Goal: Task Accomplishment & Management: Use online tool/utility

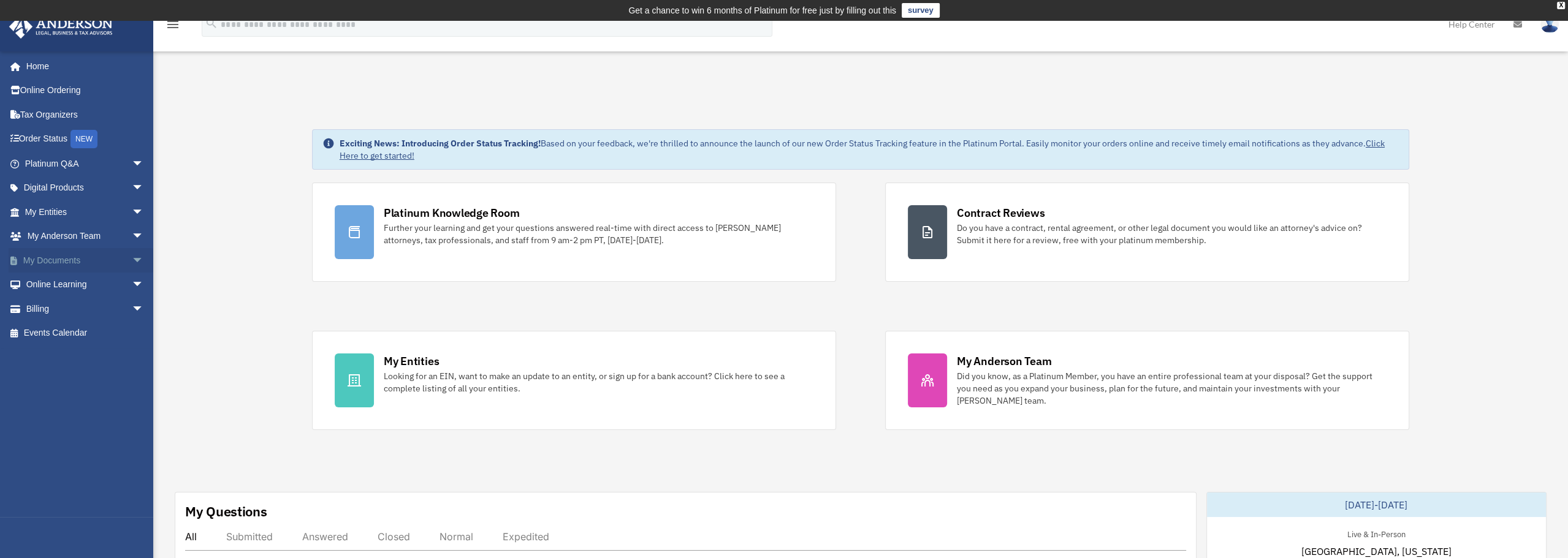
click at [131, 259] on span "arrow_drop_down" at bounding box center [143, 261] width 24 height 25
click at [59, 287] on link "Box" at bounding box center [90, 285] width 145 height 24
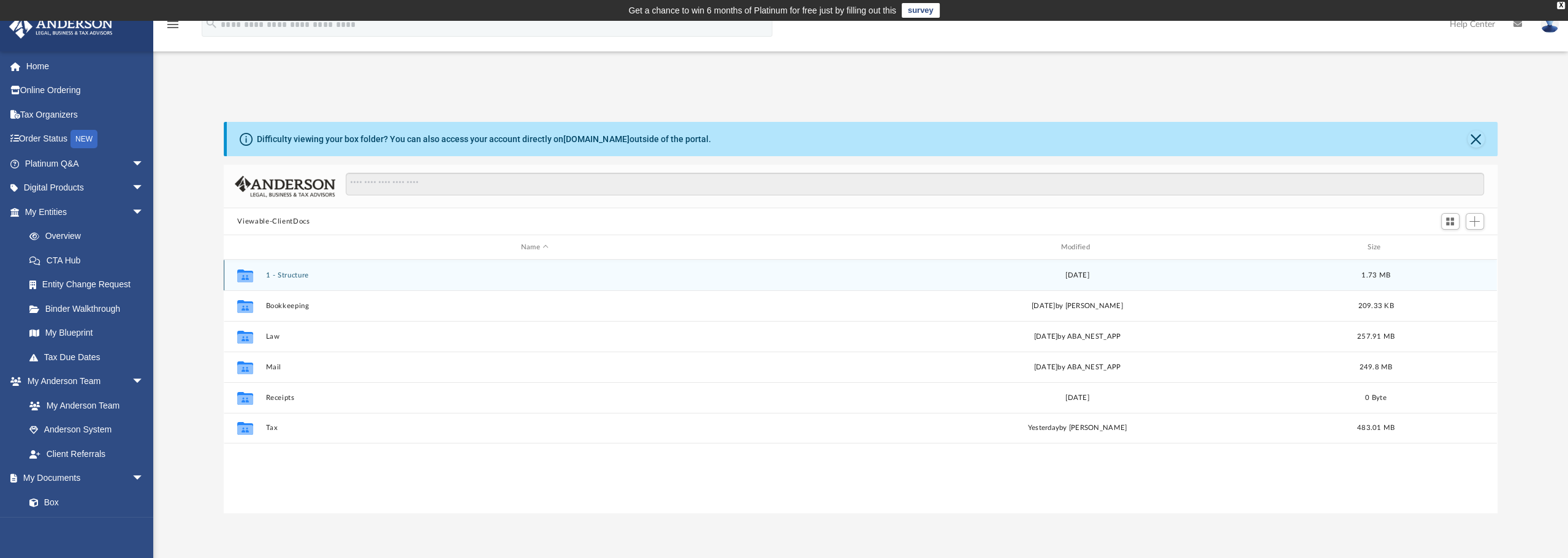
scroll to position [269, 1264]
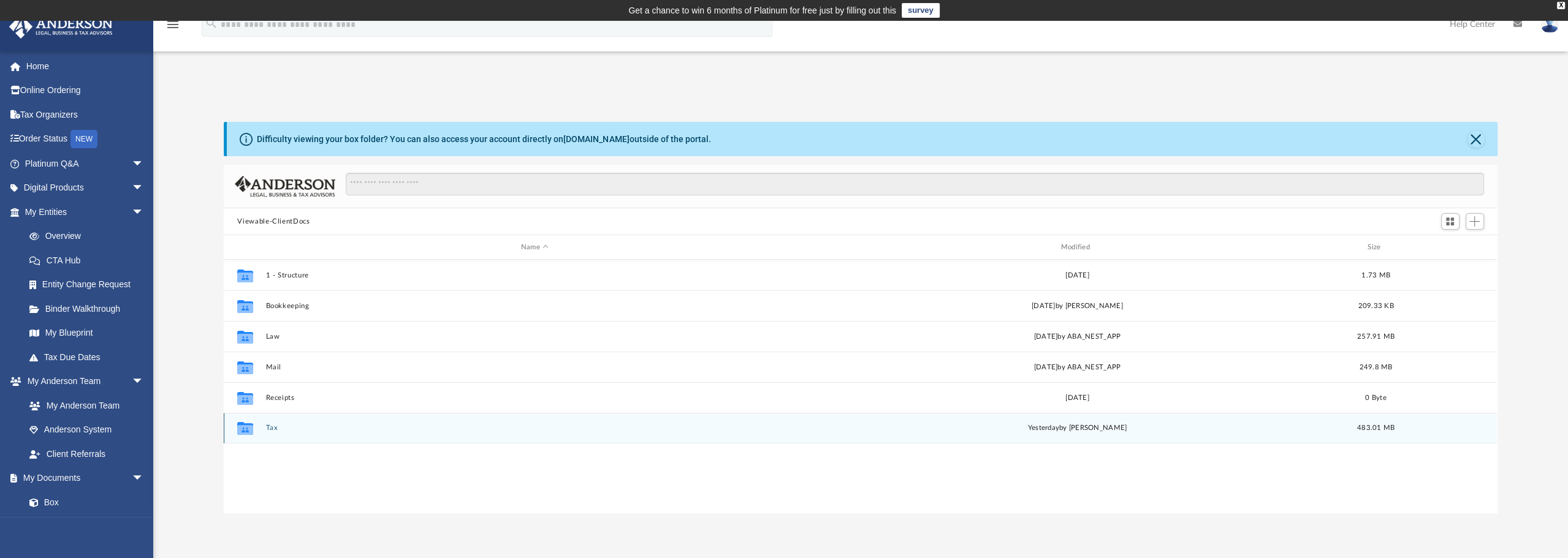
click at [265, 431] on div "Collaborated Folder Tax [DATE] by [PERSON_NAME] 483.01 MB" at bounding box center [860, 429] width 1273 height 31
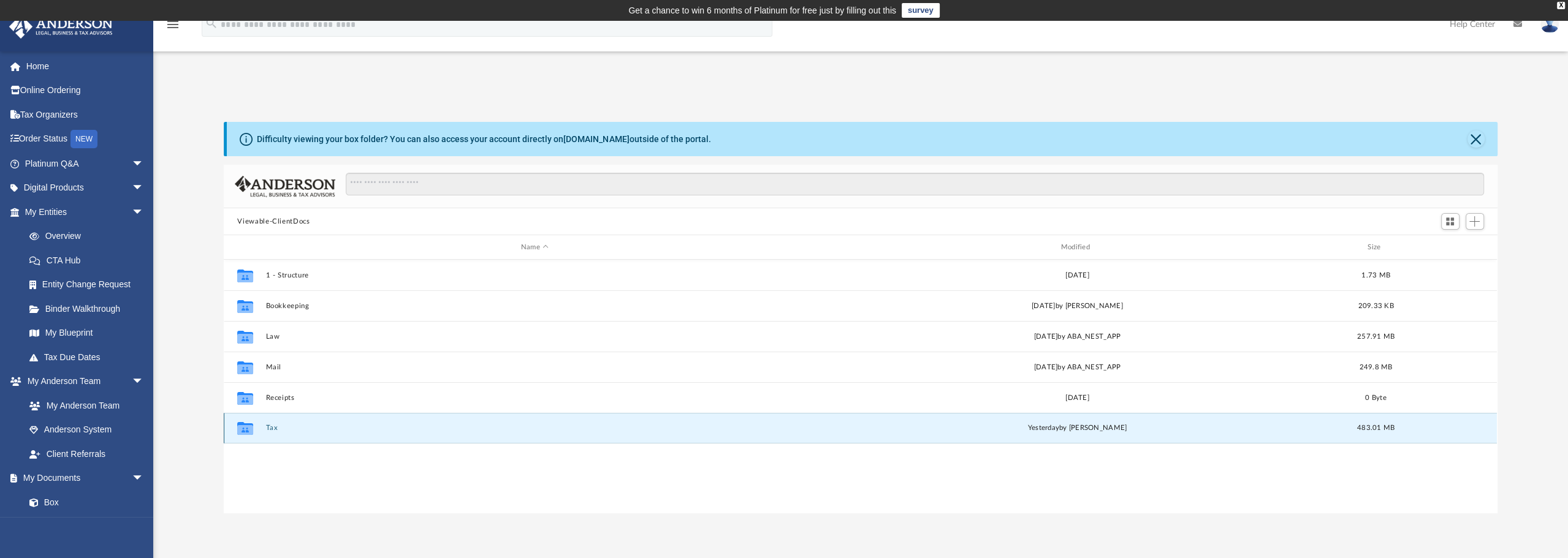
click at [269, 431] on button "Tax" at bounding box center [534, 427] width 538 height 8
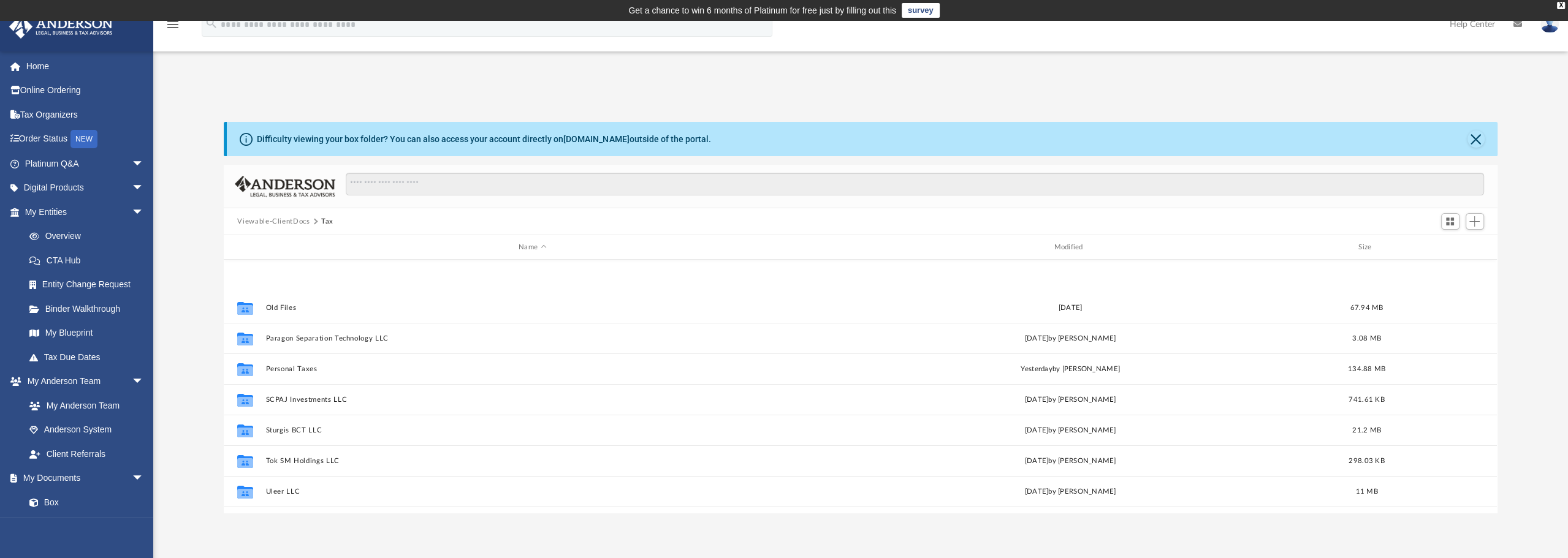
scroll to position [603, 0]
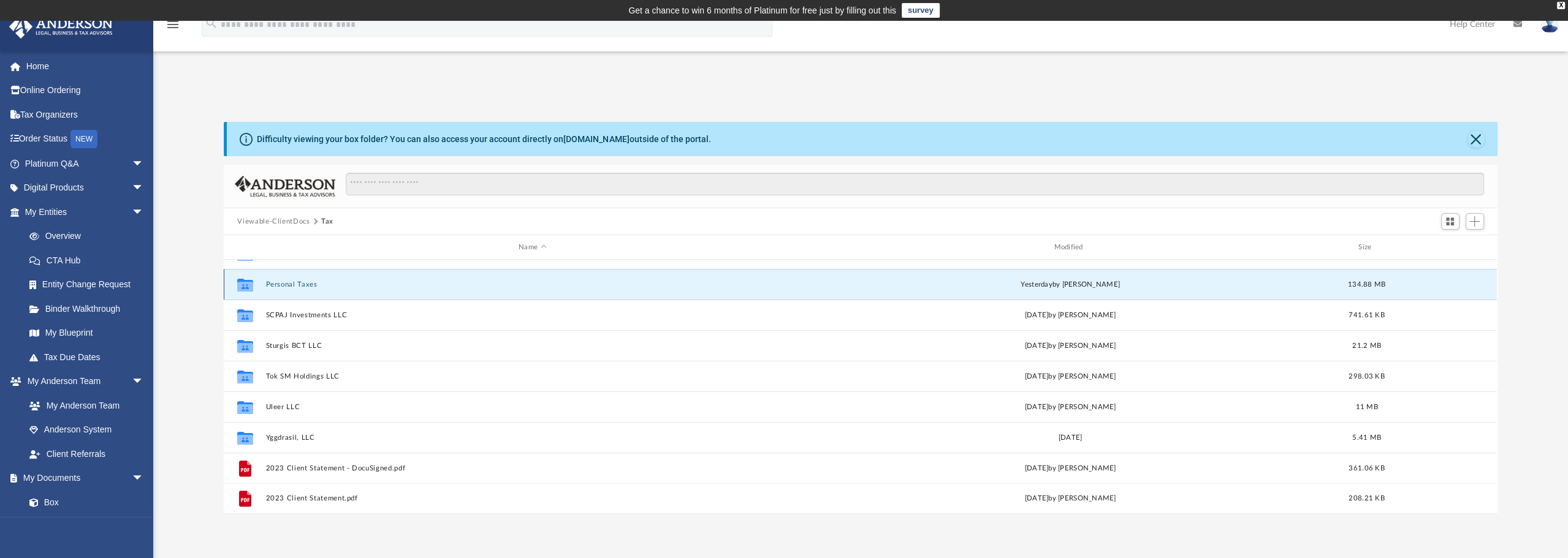
click at [304, 285] on div "Collaborated Folder Fairplay Properties [DATE] by [PERSON_NAME] 15.26 MB Collab…" at bounding box center [860, 387] width 1273 height 255
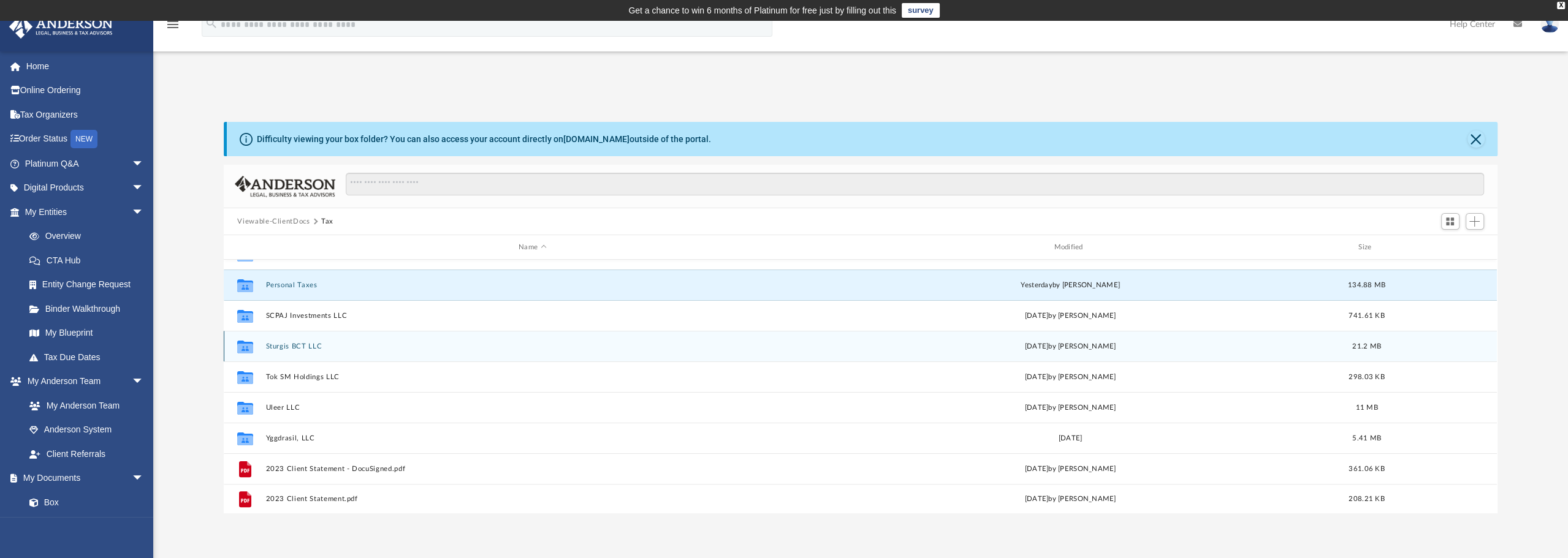
scroll to position [542, 0]
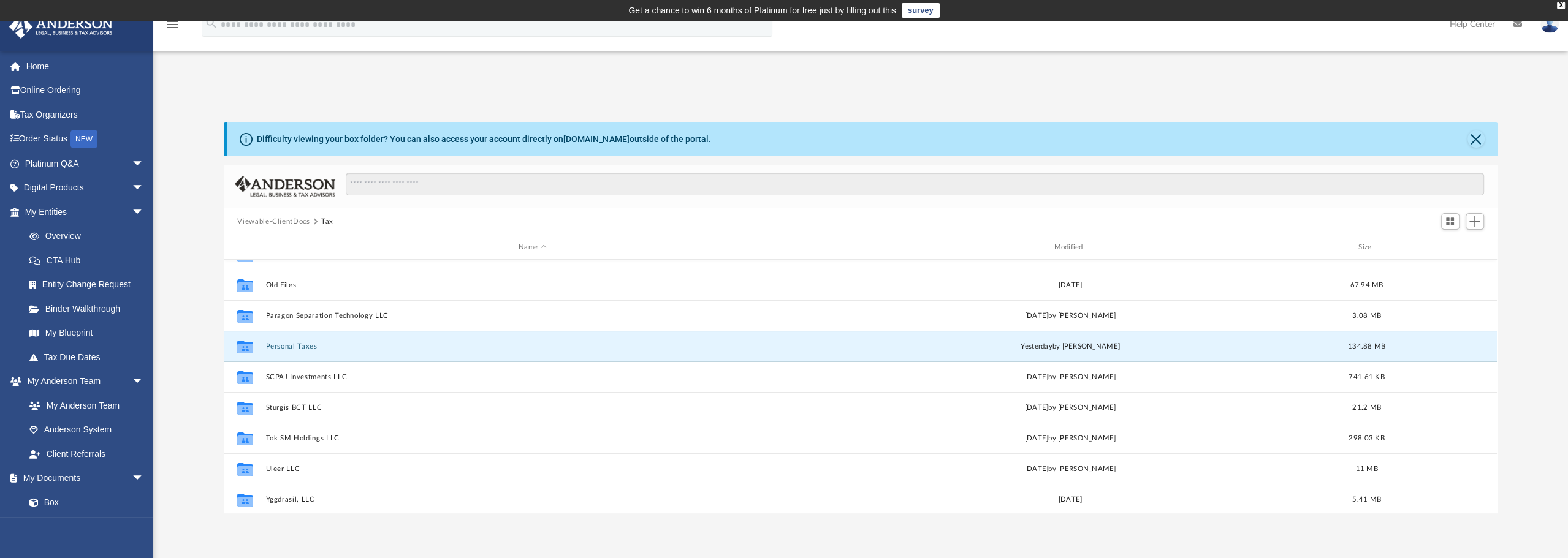
click at [298, 344] on button "Personal Taxes" at bounding box center [532, 346] width 533 height 8
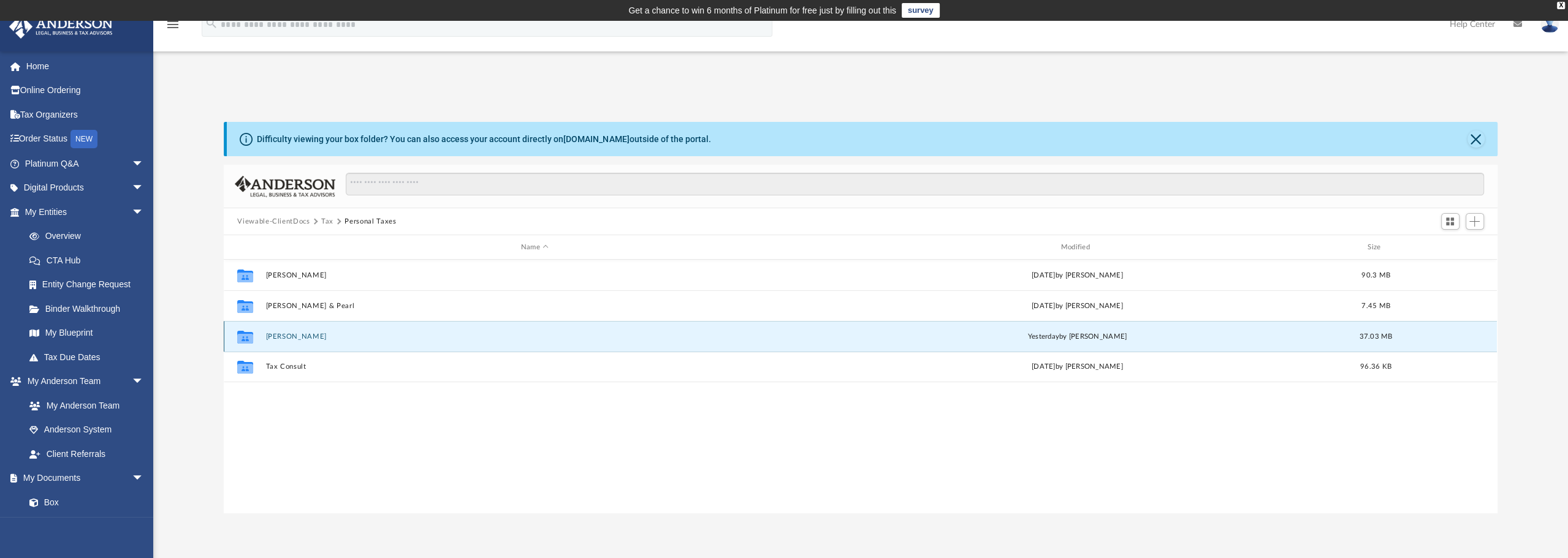
click at [312, 336] on button "[PERSON_NAME]" at bounding box center [534, 336] width 538 height 8
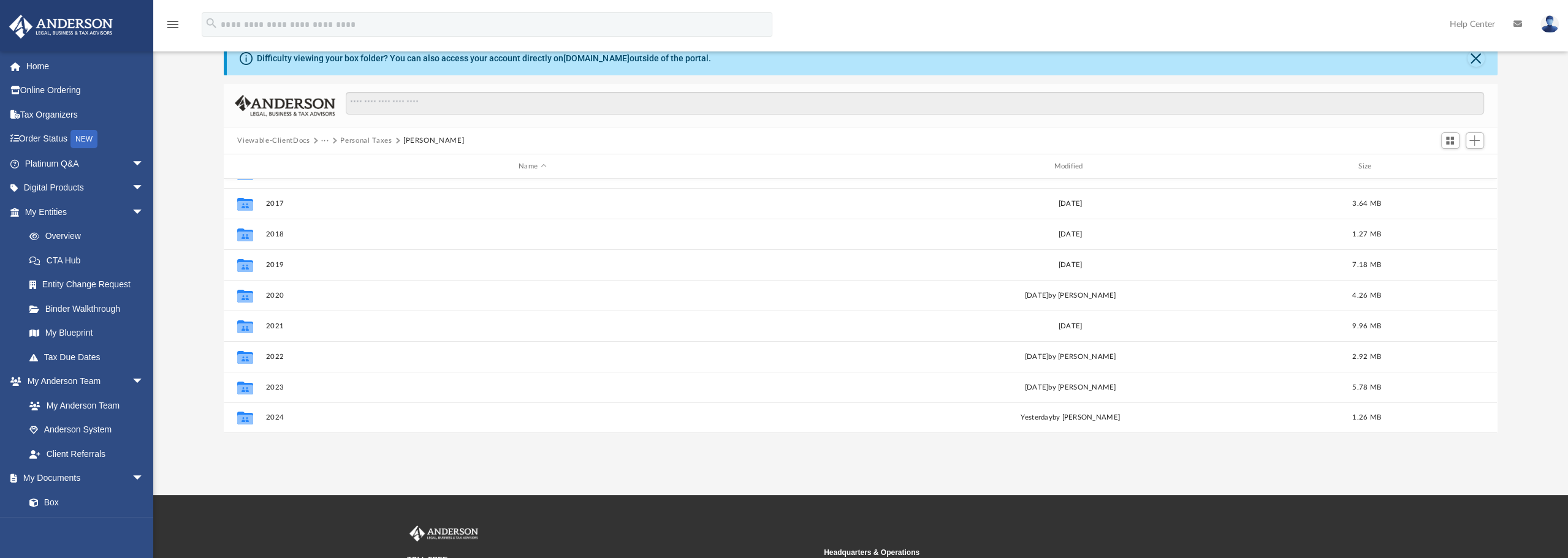
scroll to position [183, 0]
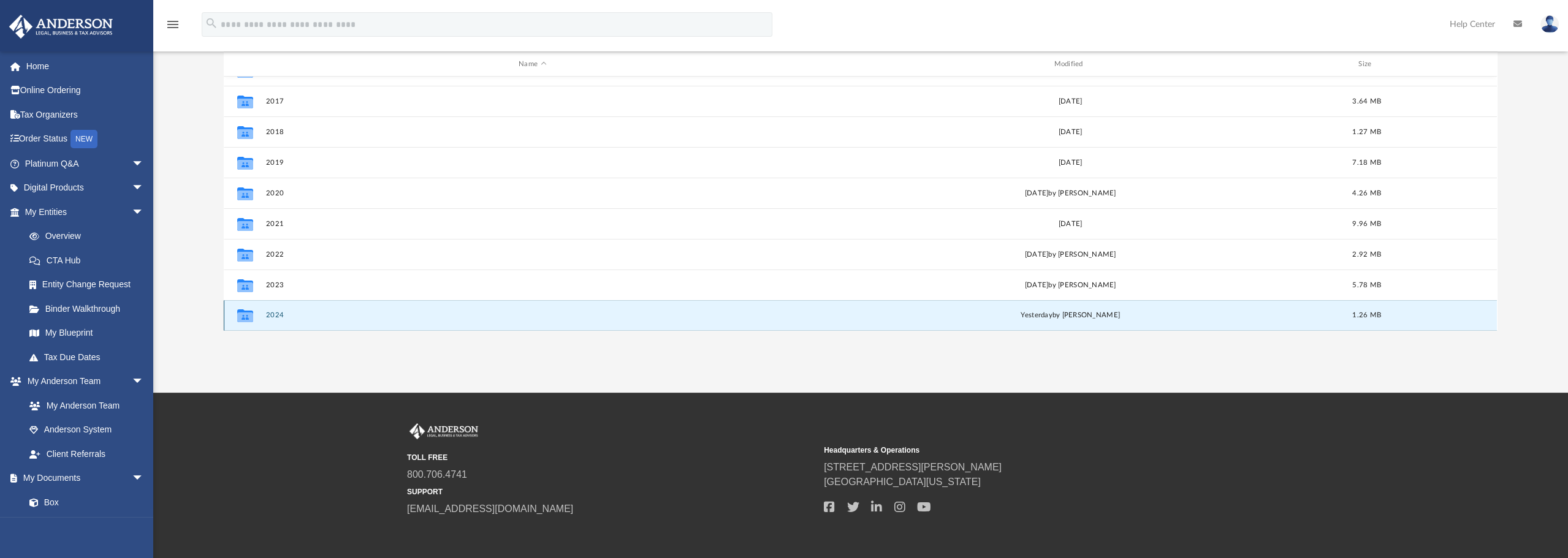
click at [274, 315] on button "2024" at bounding box center [532, 315] width 533 height 8
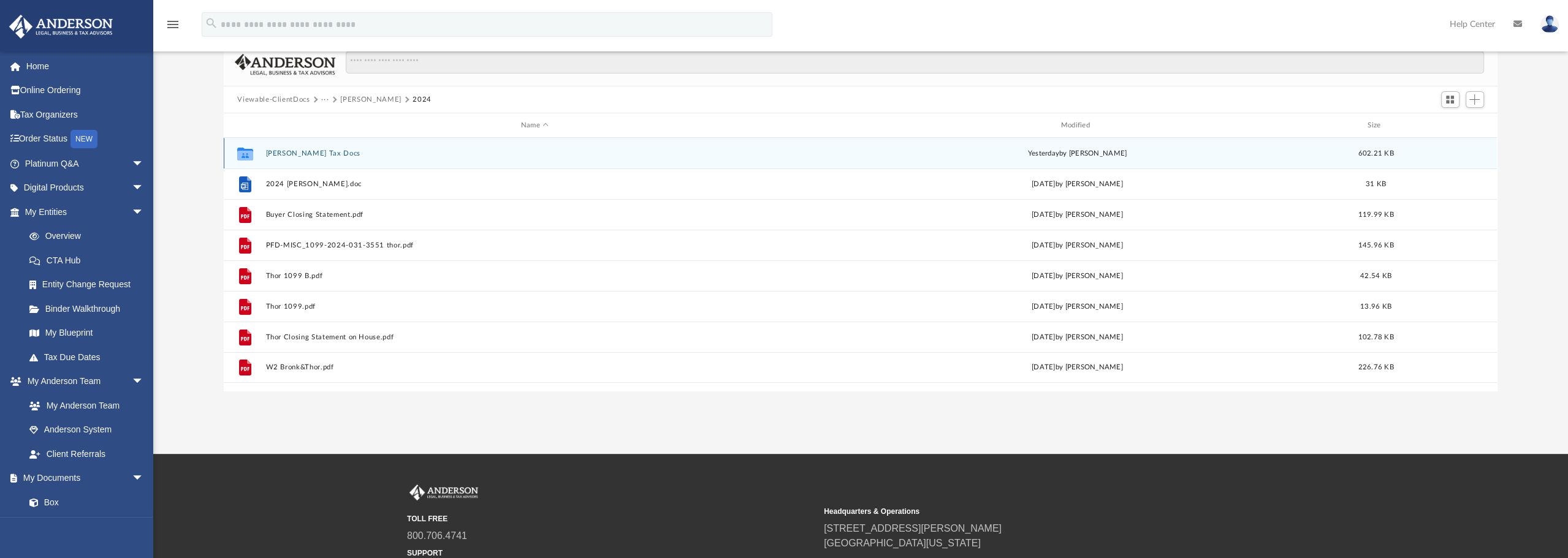
scroll to position [62, 0]
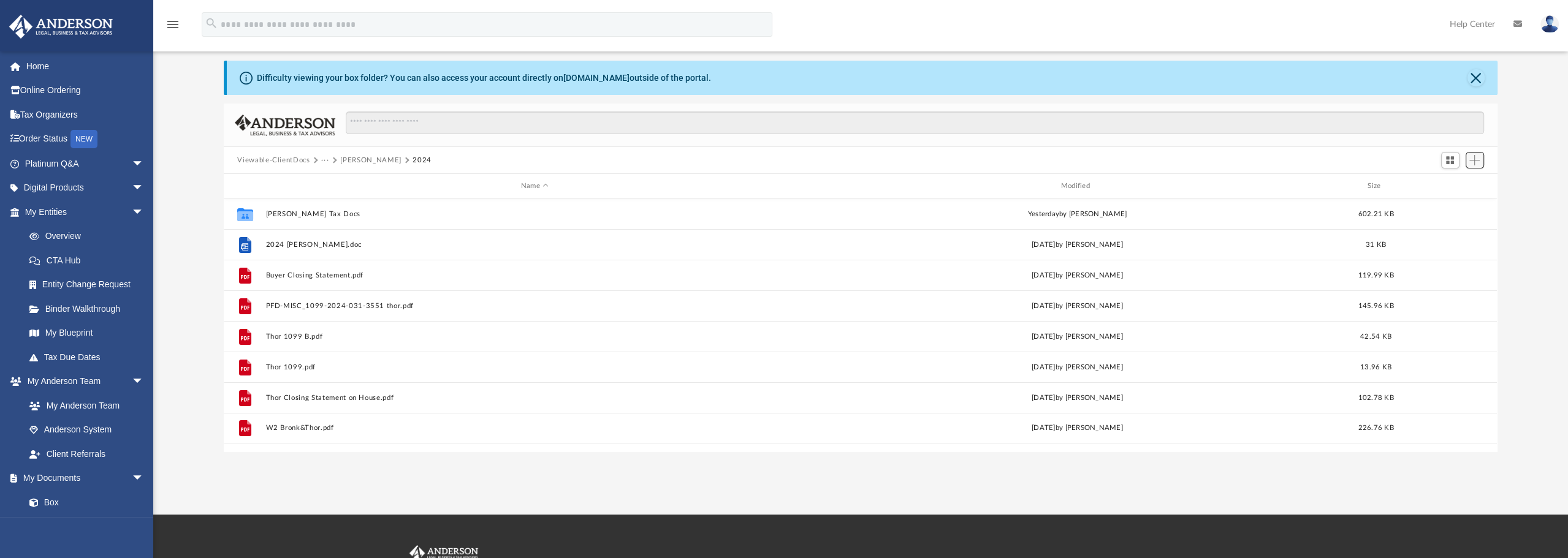
click at [1480, 157] on span "Add" at bounding box center [1474, 160] width 10 height 10
click at [1446, 185] on li "Upload" at bounding box center [1457, 185] width 39 height 13
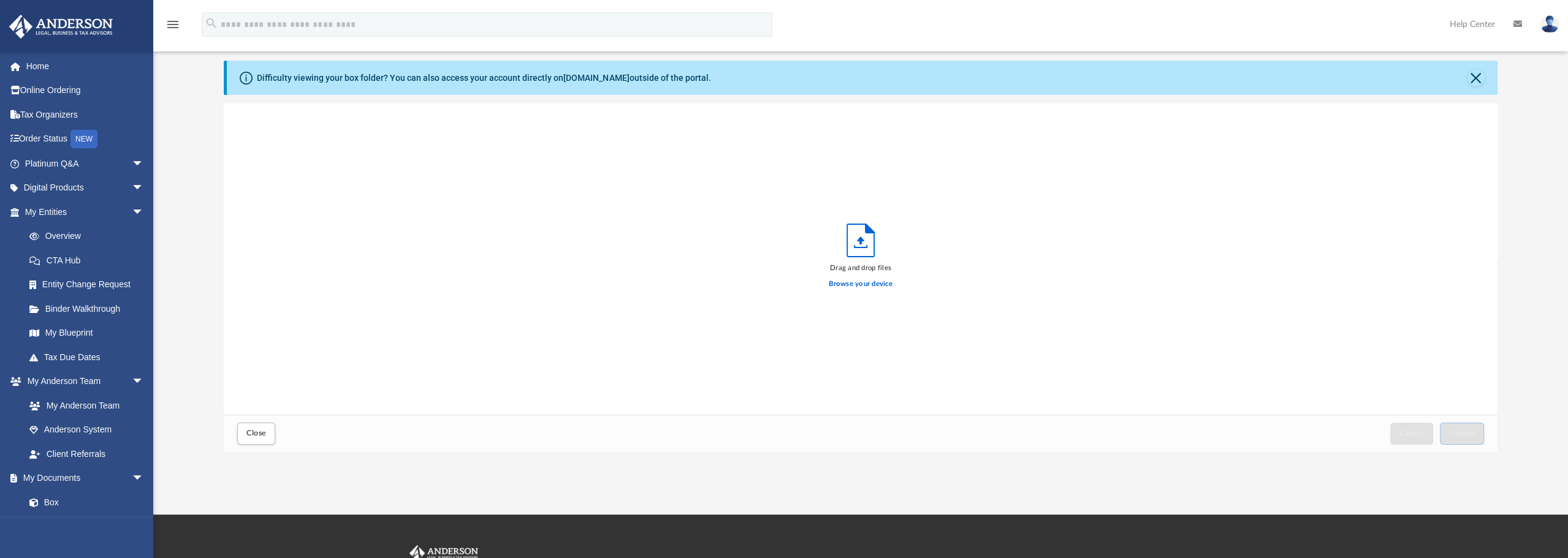
scroll to position [301, 1264]
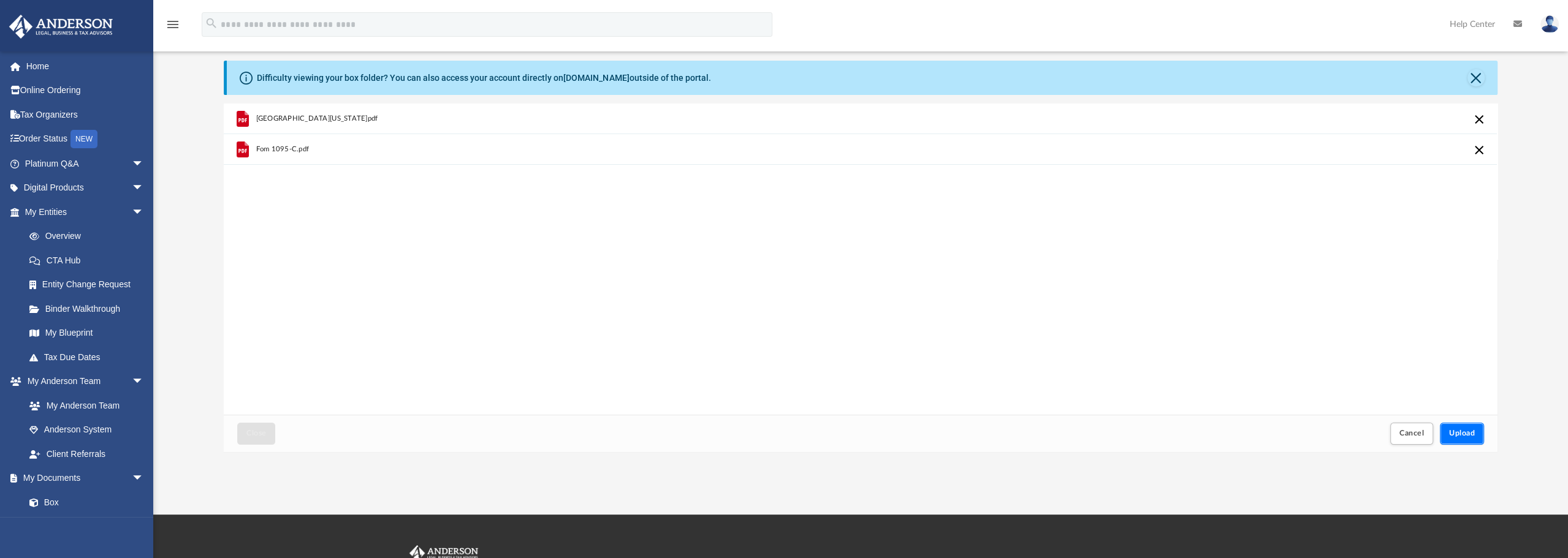
click at [1471, 434] on span "Upload" at bounding box center [1462, 433] width 26 height 8
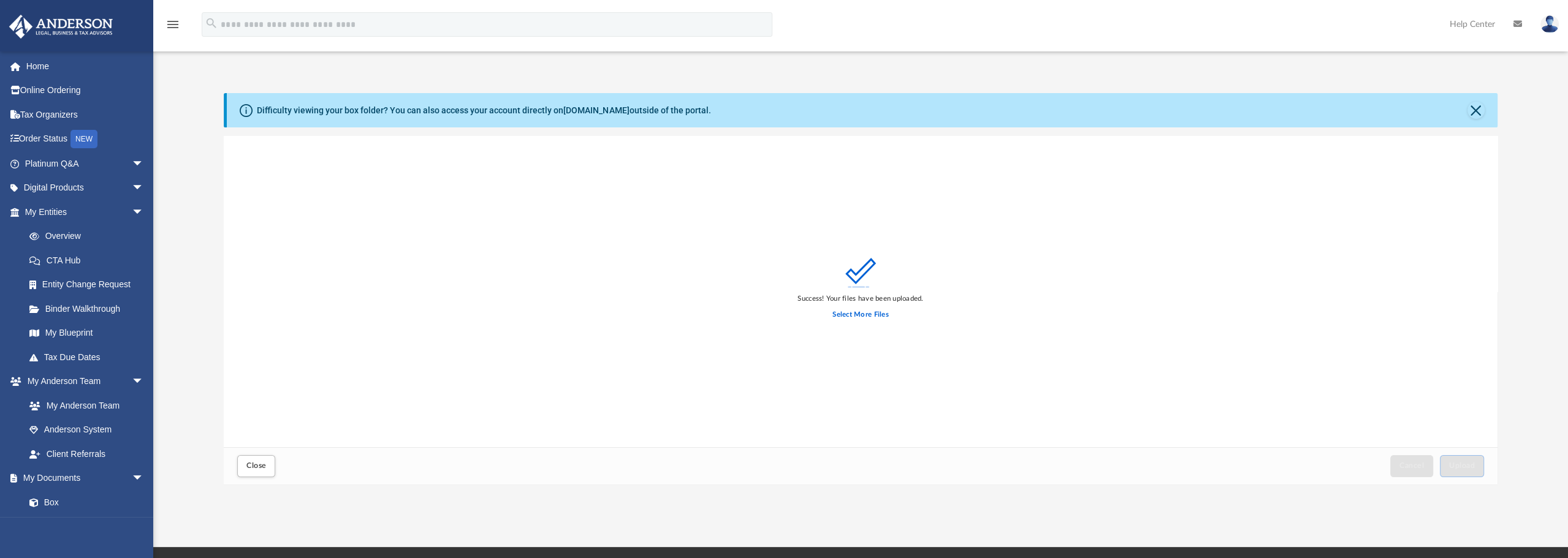
scroll to position [0, 0]
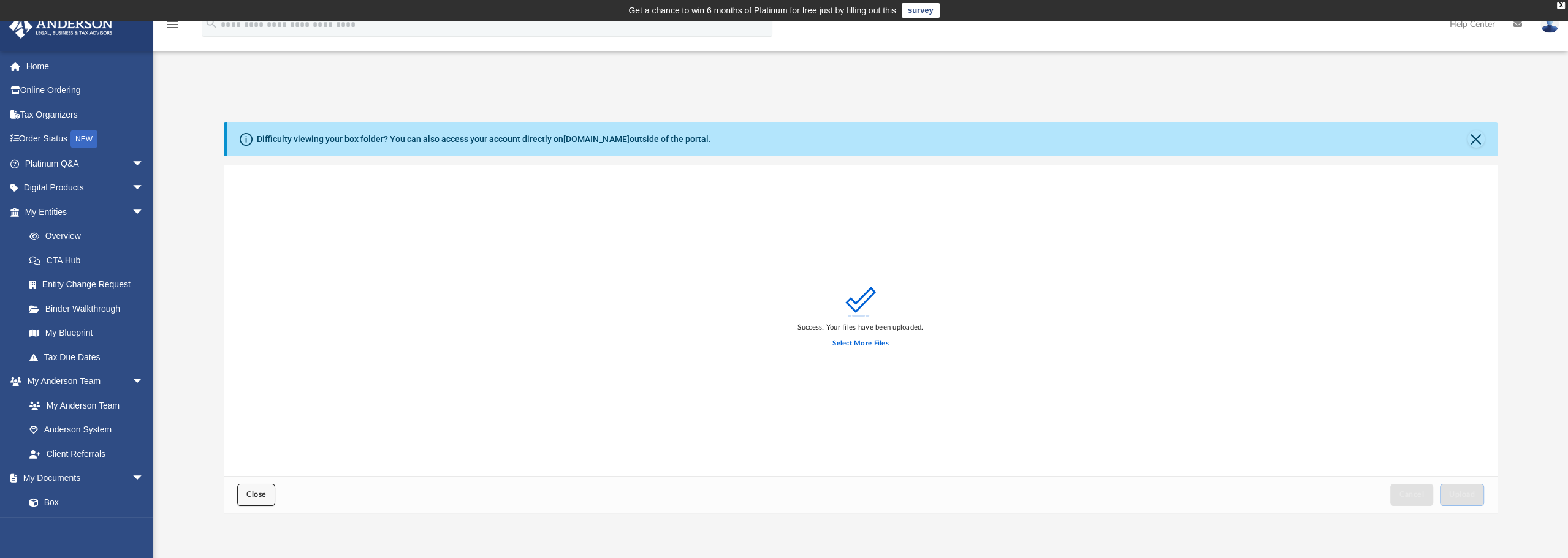
click at [256, 497] on span "Close" at bounding box center [256, 494] width 20 height 8
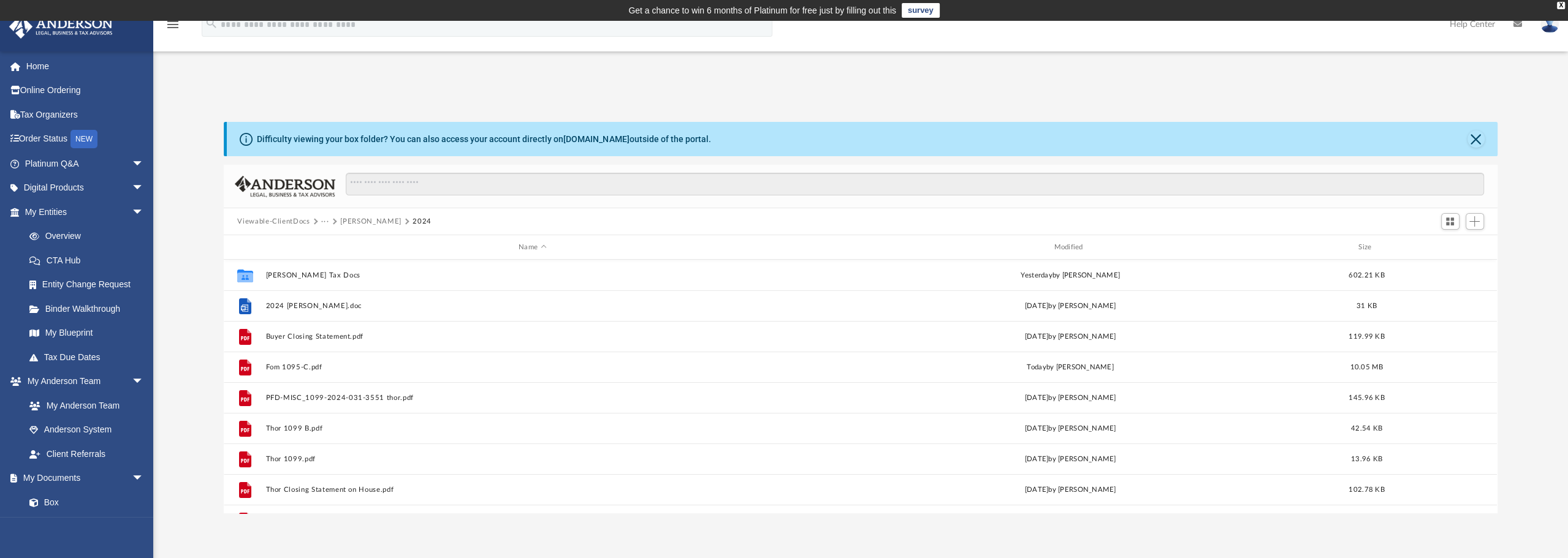
click at [361, 222] on button "[PERSON_NAME]" at bounding box center [370, 222] width 61 height 11
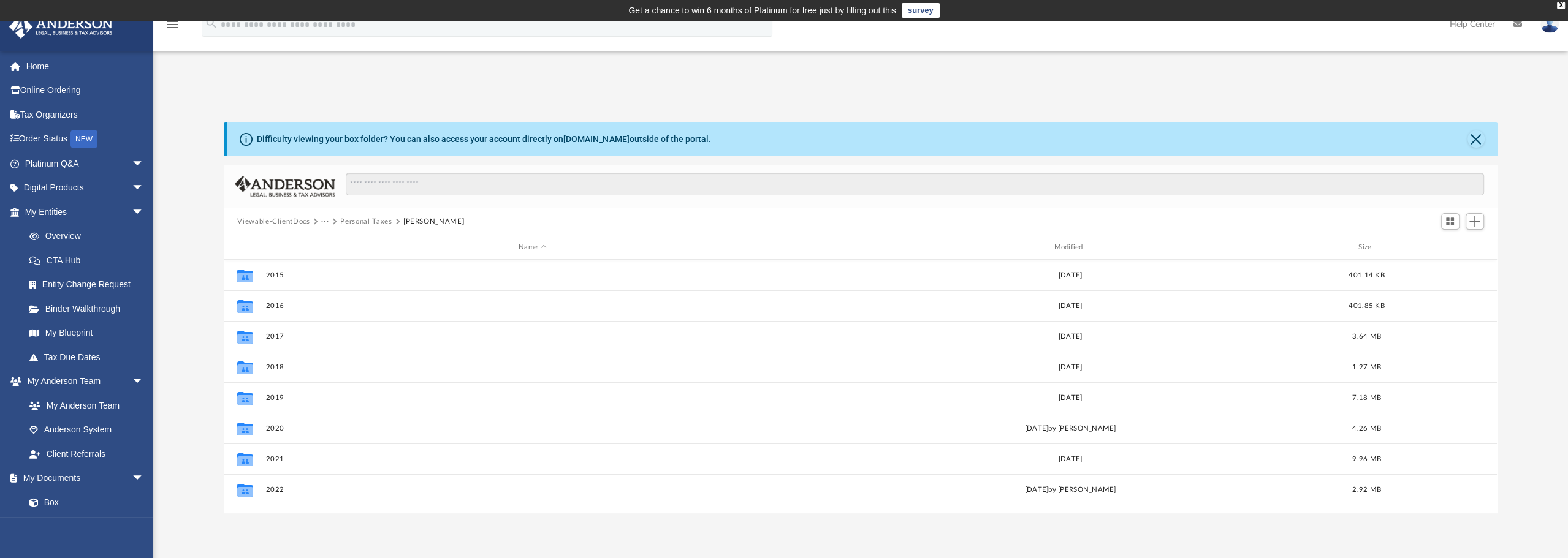
click at [361, 222] on button "Personal Taxes" at bounding box center [366, 222] width 52 height 11
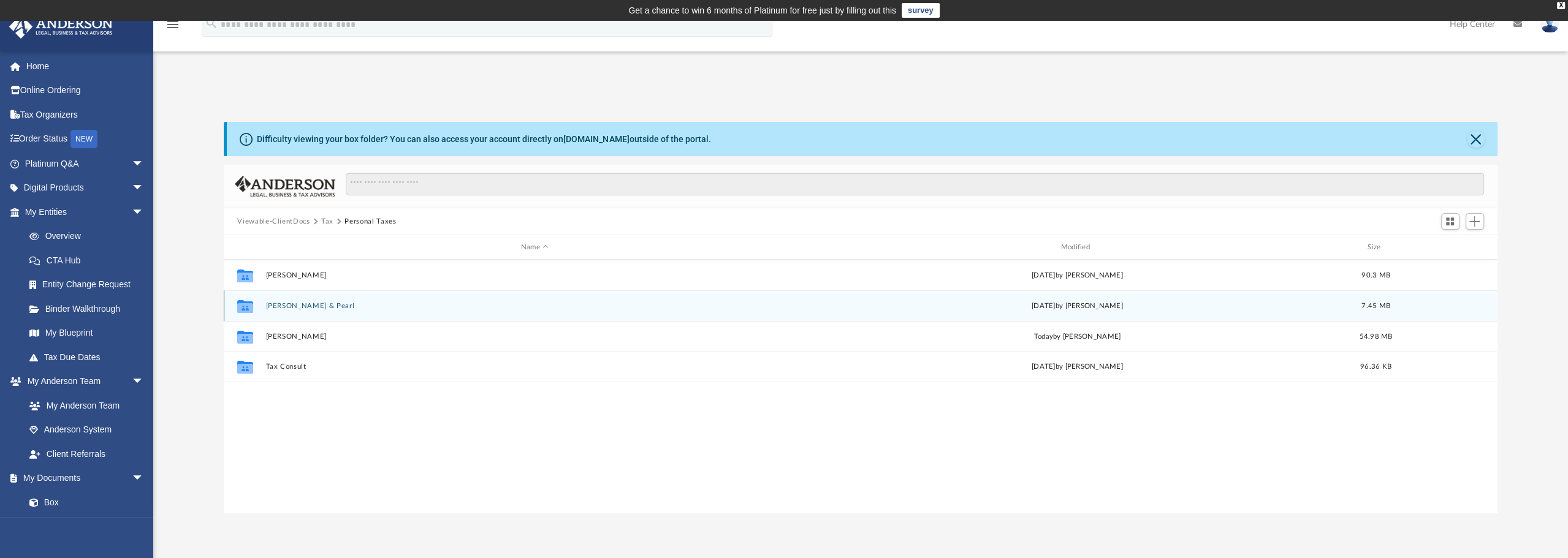
click at [311, 306] on button "[PERSON_NAME] & Pearl" at bounding box center [534, 306] width 538 height 8
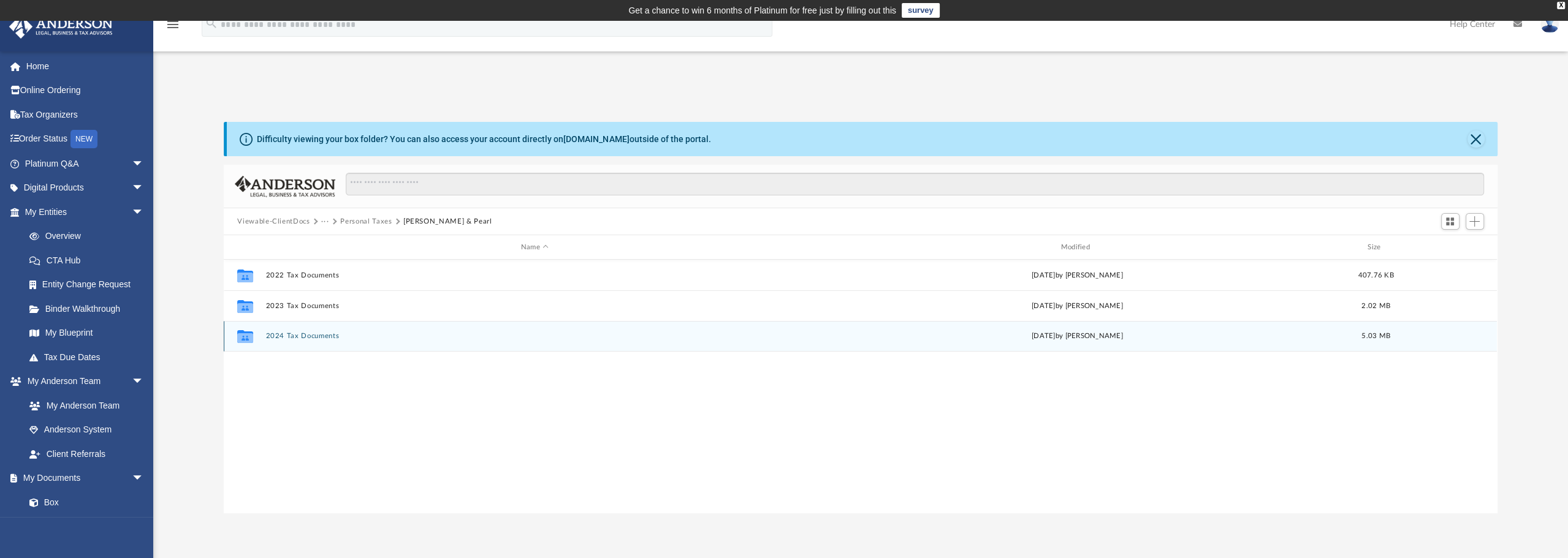
click at [330, 337] on button "2024 Tax Documents" at bounding box center [534, 336] width 538 height 8
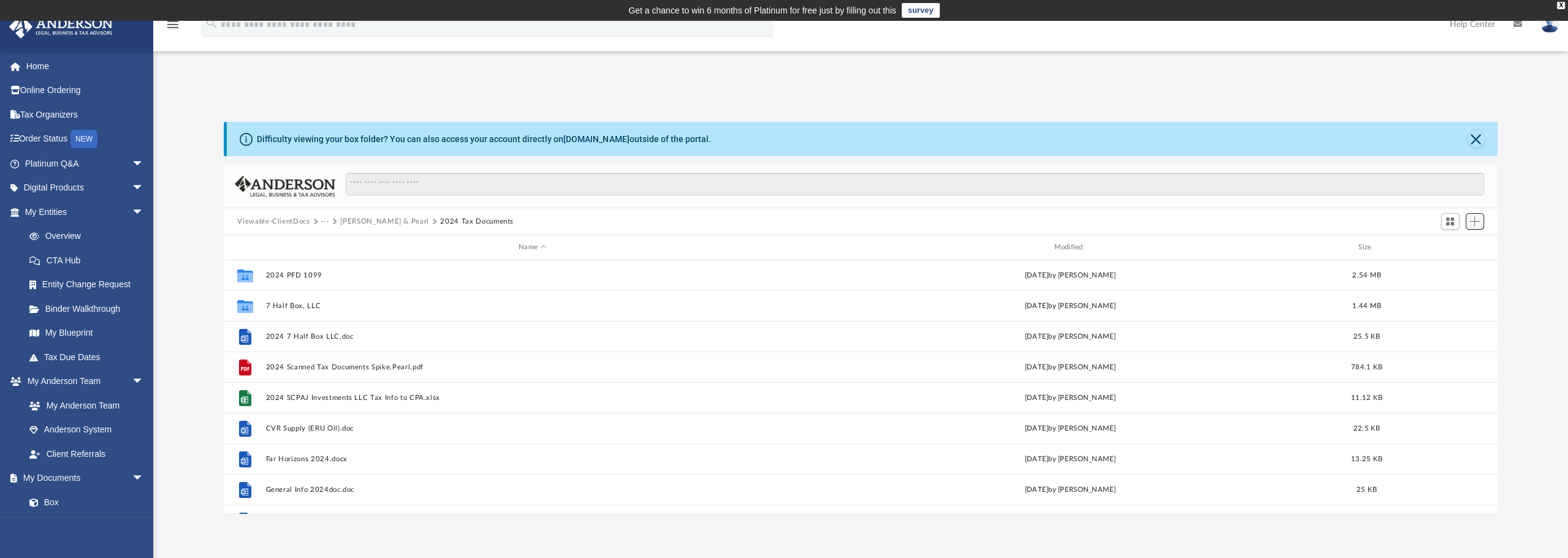
click at [1474, 223] on span "Add" at bounding box center [1474, 221] width 10 height 10
click at [1449, 248] on li "Upload" at bounding box center [1457, 246] width 39 height 13
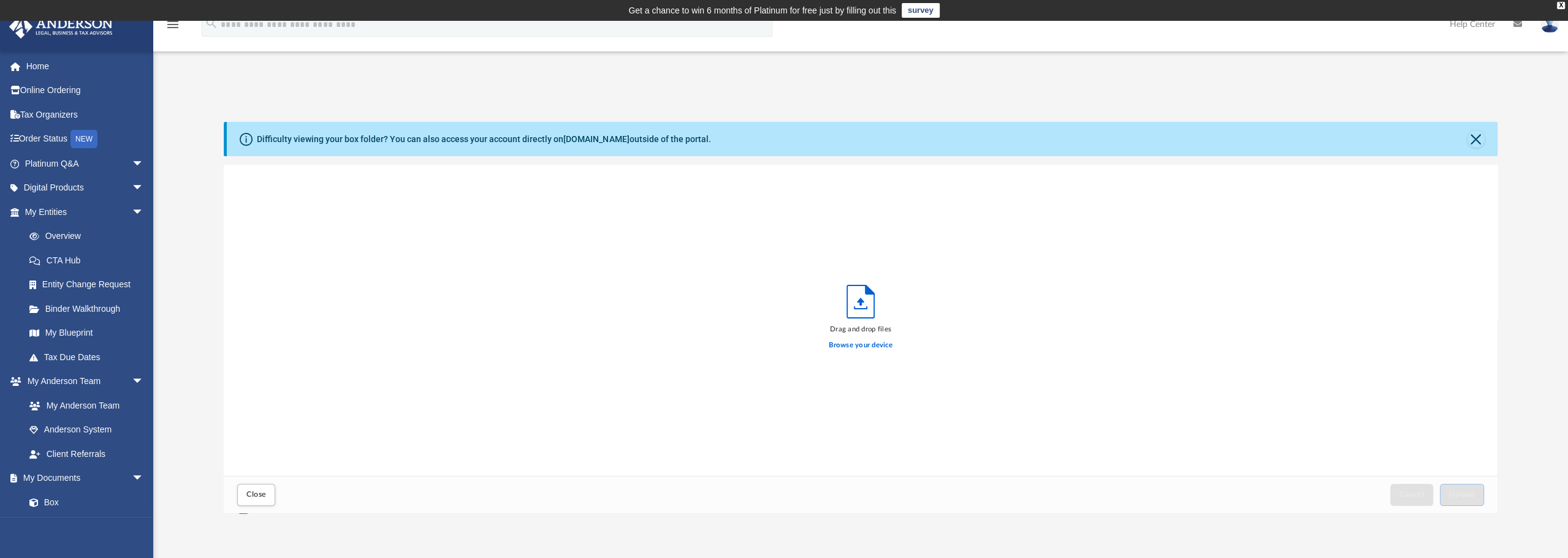
scroll to position [301, 1264]
click at [1462, 491] on span "Upload" at bounding box center [1462, 494] width 26 height 8
click at [252, 494] on span "Close" at bounding box center [256, 494] width 20 height 8
